Goal: Information Seeking & Learning: Learn about a topic

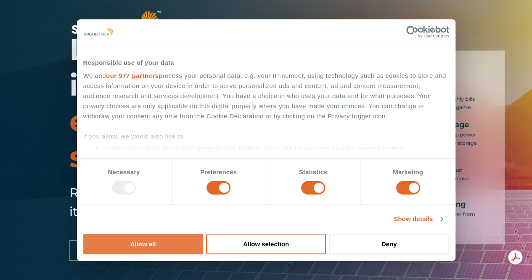
click at [203, 234] on button "Allow all" at bounding box center [143, 244] width 120 height 21
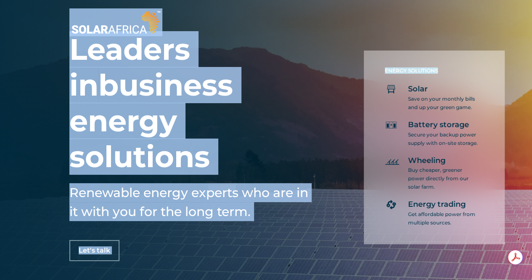
drag, startPoint x: 532, startPoint y: 14, endPoint x: 537, endPoint y: 32, distance: 18.4
click at [497, 27] on div at bounding box center [266, 22] width 532 height 45
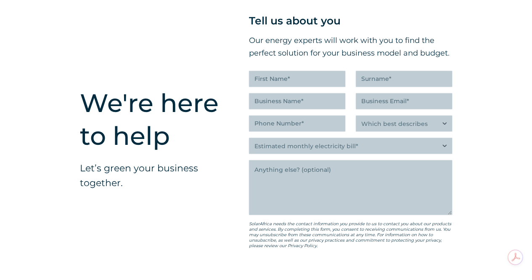
scroll to position [2084, 0]
